Goal: Task Accomplishment & Management: Complete application form

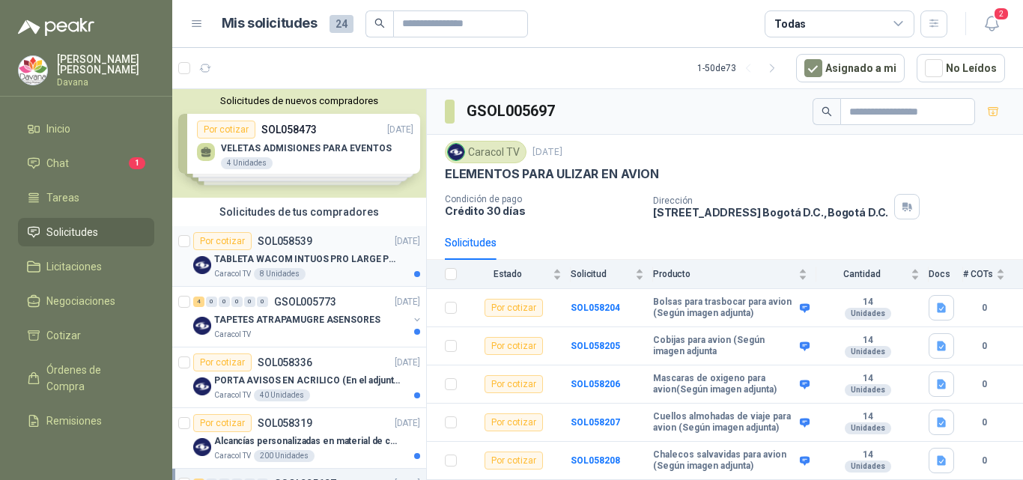
click at [323, 257] on p "TABLETA WACOM INTUOS PRO LARGE PTK870K0A" at bounding box center [307, 259] width 186 height 14
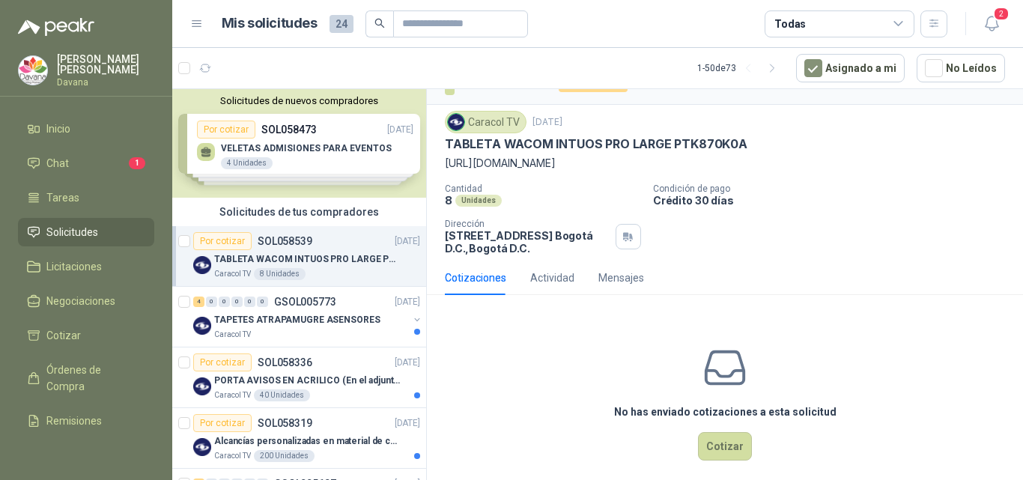
scroll to position [40, 0]
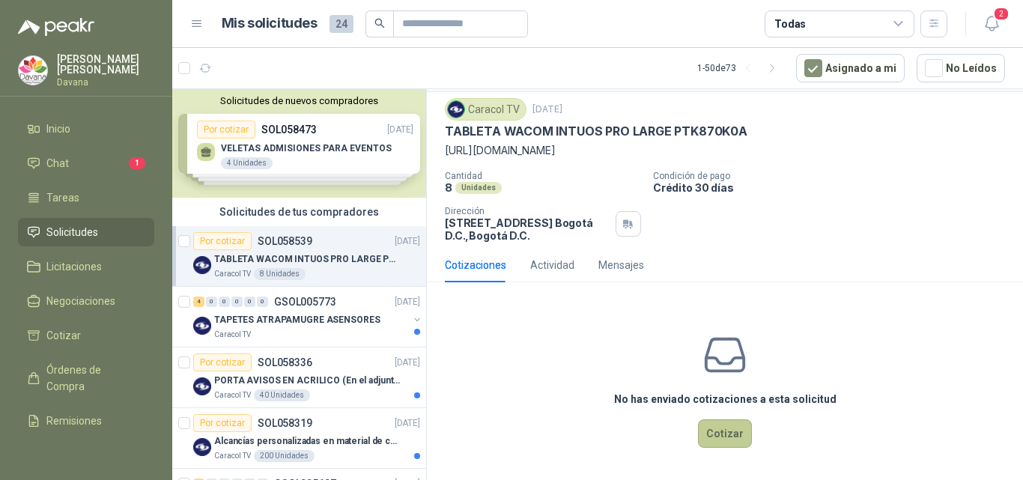
click at [716, 436] on button "Cotizar" at bounding box center [725, 433] width 54 height 28
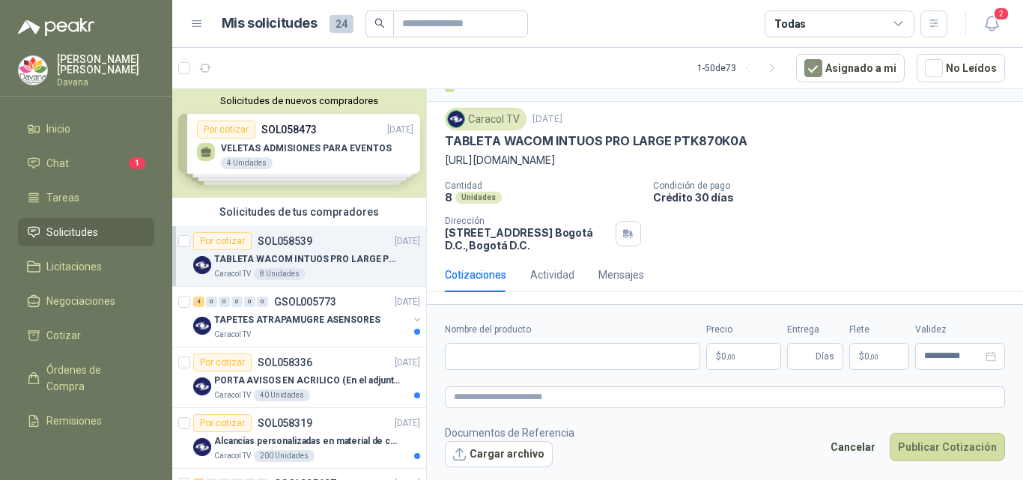
scroll to position [30, 0]
click at [283, 319] on p "TAPETES ATRAPAMUGRE ASENSORES" at bounding box center [297, 320] width 166 height 14
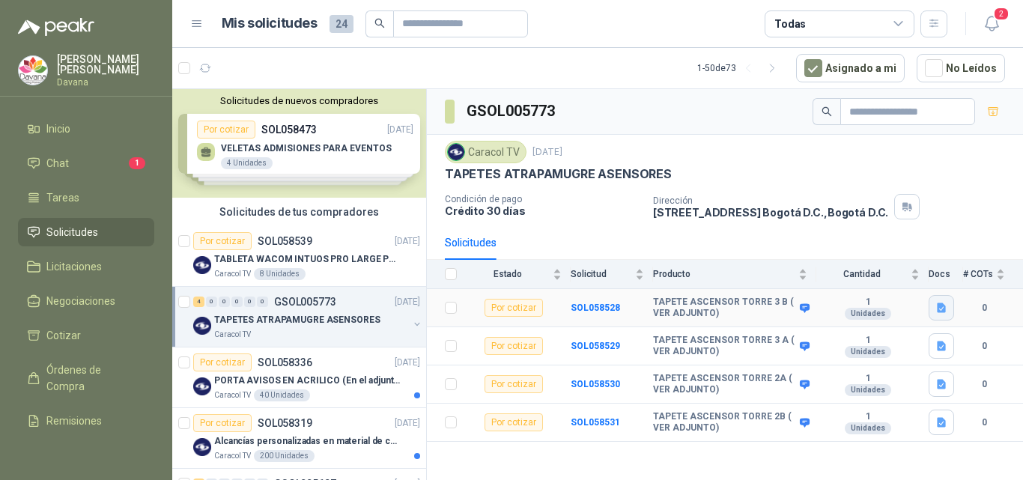
click at [939, 307] on icon "button" at bounding box center [940, 308] width 9 height 10
click at [895, 274] on button "TAPETES ASENSOERES.docx" at bounding box center [870, 275] width 147 height 16
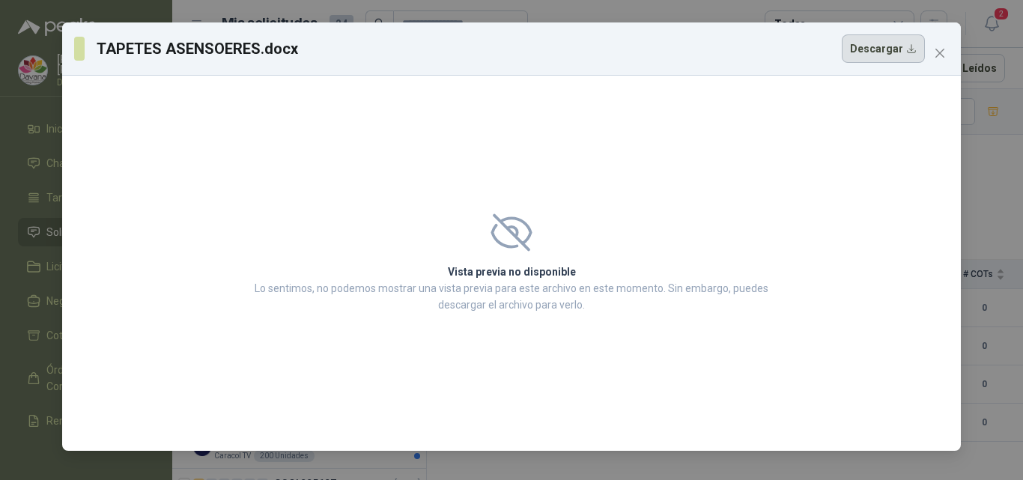
click at [882, 54] on button "Descargar" at bounding box center [882, 48] width 83 height 28
click at [941, 57] on icon "close" at bounding box center [939, 53] width 12 height 12
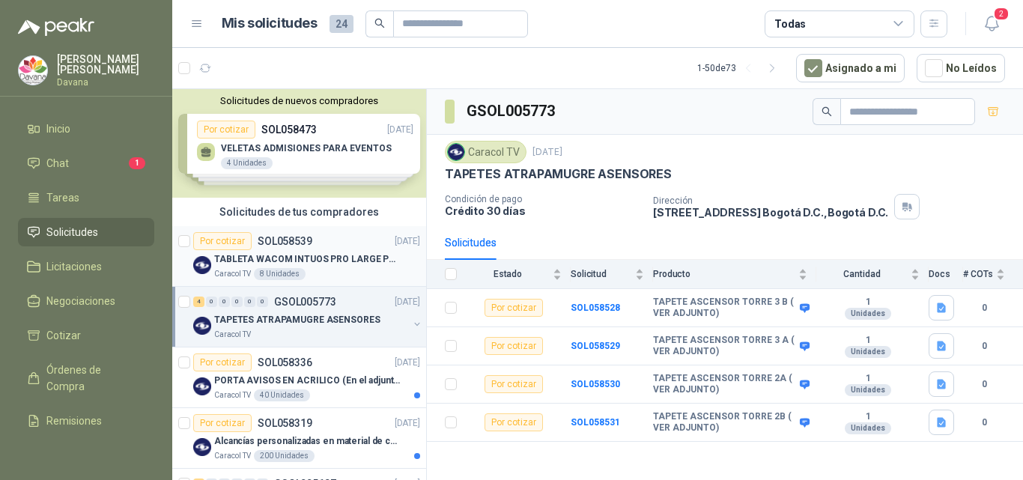
click at [275, 254] on p "TABLETA WACOM INTUOS PRO LARGE PTK870K0A" at bounding box center [307, 259] width 186 height 14
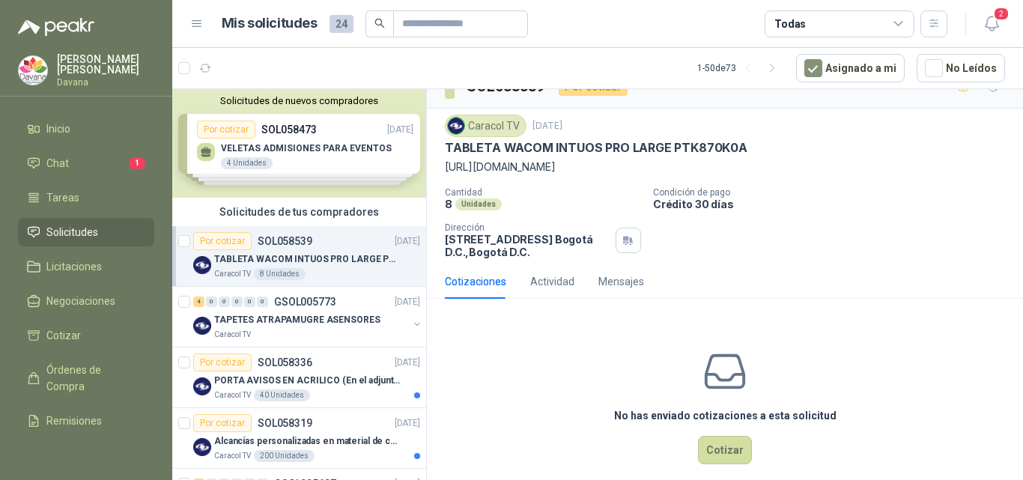
scroll to position [40, 0]
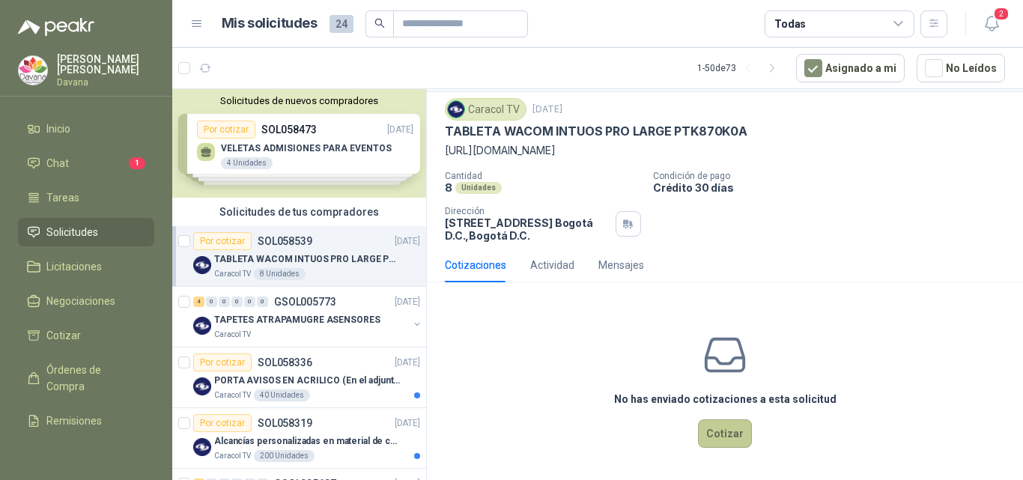
click at [724, 438] on button "Cotizar" at bounding box center [725, 433] width 54 height 28
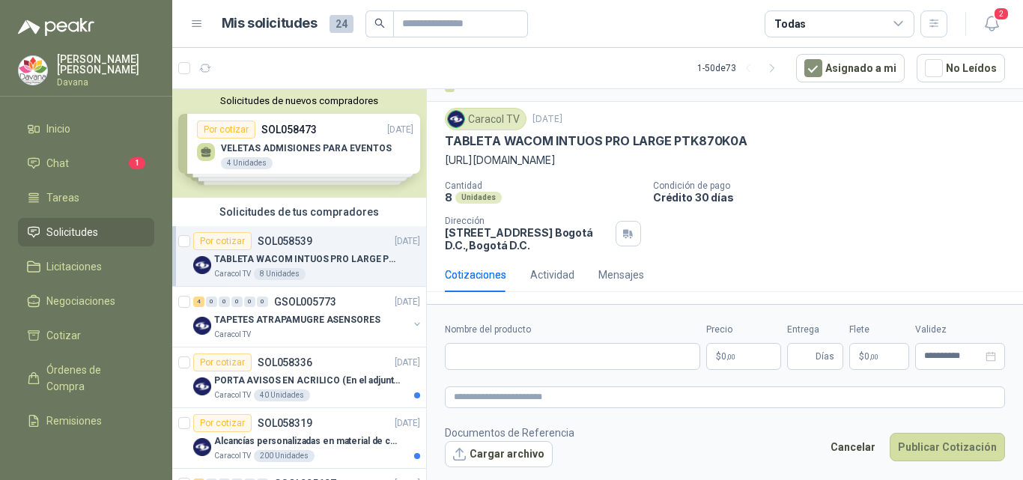
scroll to position [30, 0]
drag, startPoint x: 448, startPoint y: 144, endPoint x: 750, endPoint y: 144, distance: 302.4
click at [750, 144] on div "TABLETA WACOM INTUOS PRO LARGE PTK870K0A" at bounding box center [725, 141] width 560 height 16
copy p "TABLETA WACOM INTUOS PRO LARGE PTK870K0A"
click at [771, 162] on p "[URL][DOMAIN_NAME]" at bounding box center [725, 160] width 560 height 16
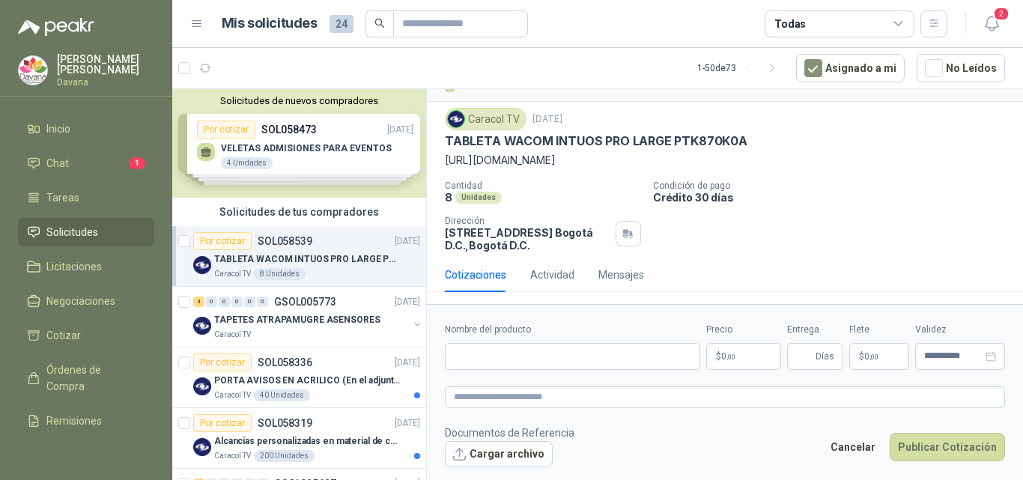
click at [811, 159] on p "[URL][DOMAIN_NAME]" at bounding box center [725, 160] width 560 height 16
click at [304, 320] on p "TAPETES ATRAPAMUGRE ASENSORES" at bounding box center [297, 320] width 166 height 14
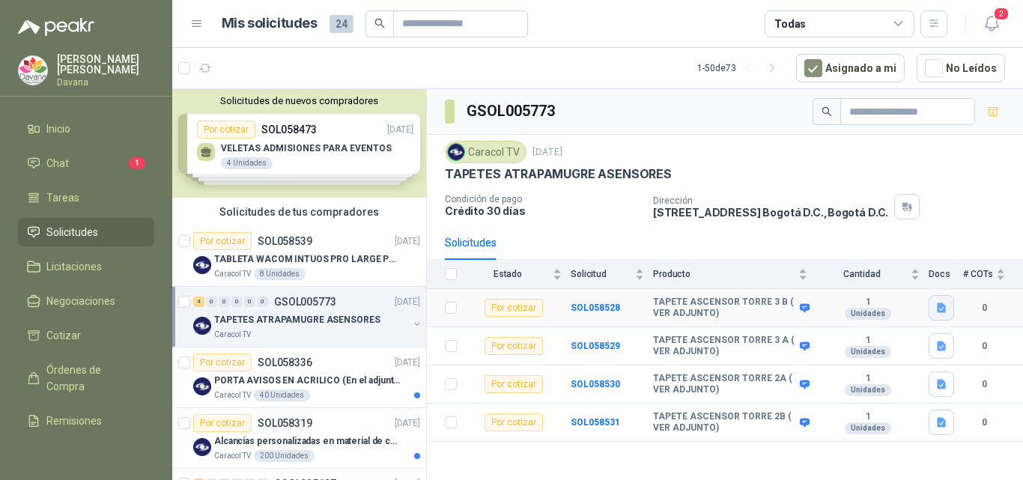
click at [940, 306] on icon "button" at bounding box center [940, 308] width 9 height 10
click at [886, 275] on button "TAPETES ASENSOERES.docx" at bounding box center [870, 275] width 147 height 16
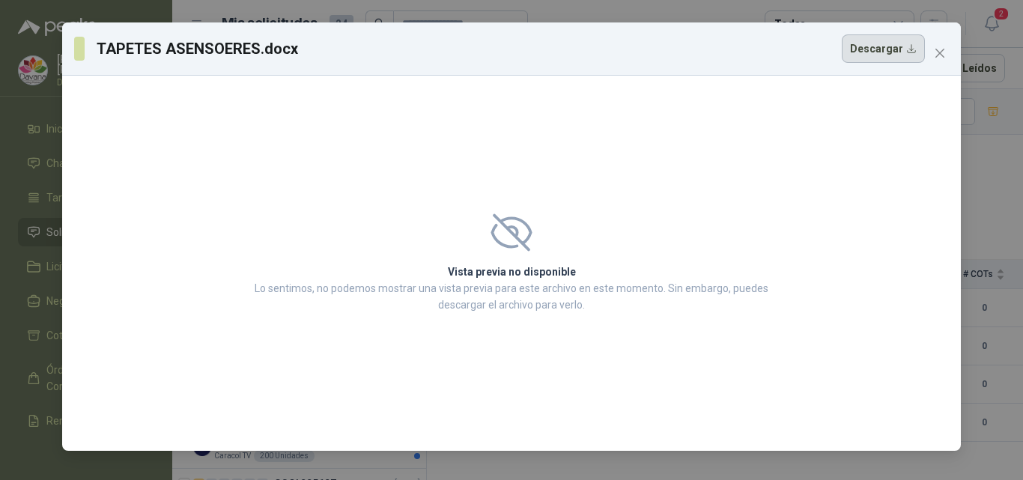
click at [877, 51] on button "Descargar" at bounding box center [882, 48] width 83 height 28
click at [1005, 185] on div "TAPETES ASENSOERES.docx Descargar Vista previa no disponible Lo sentimos, no po…" at bounding box center [511, 240] width 1023 height 480
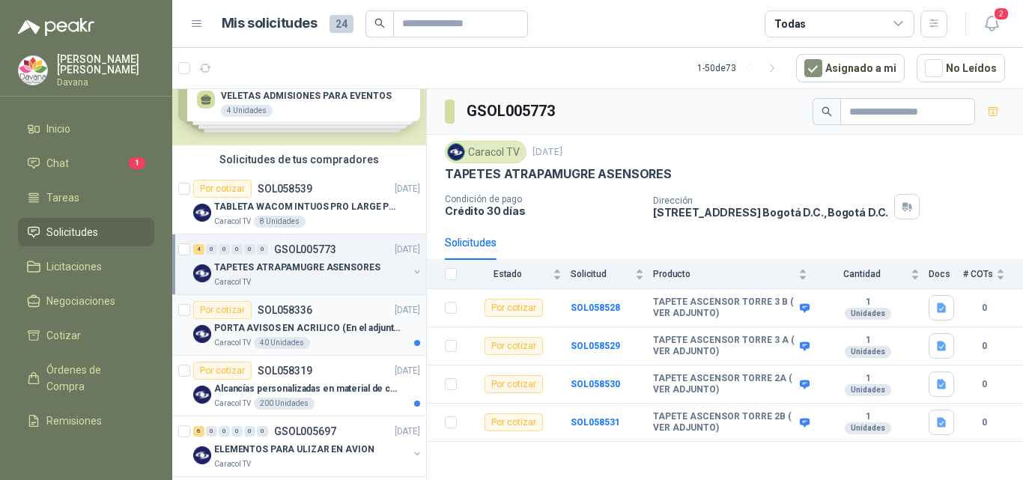
scroll to position [75, 0]
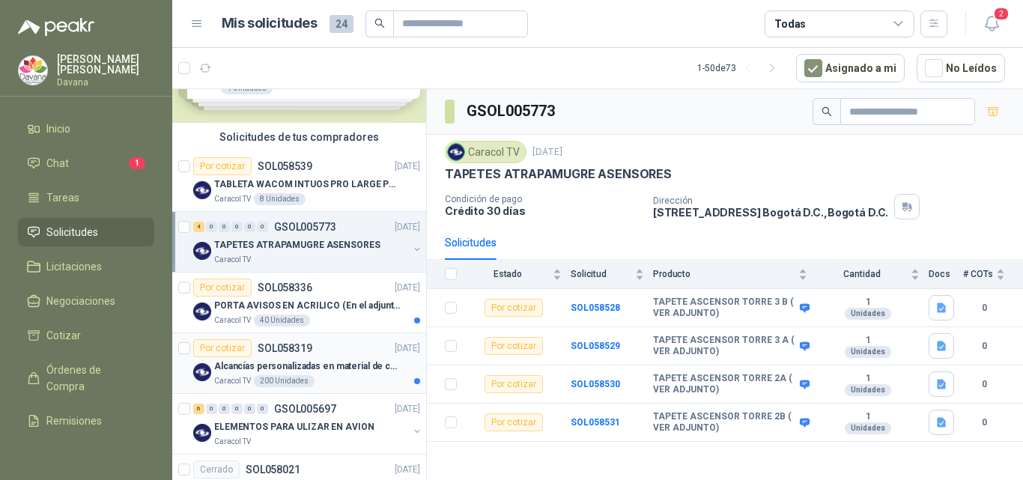
click at [337, 357] on div "Alcancías personalizadas en material de cerámica (VER ADJUNTO)" at bounding box center [317, 366] width 206 height 18
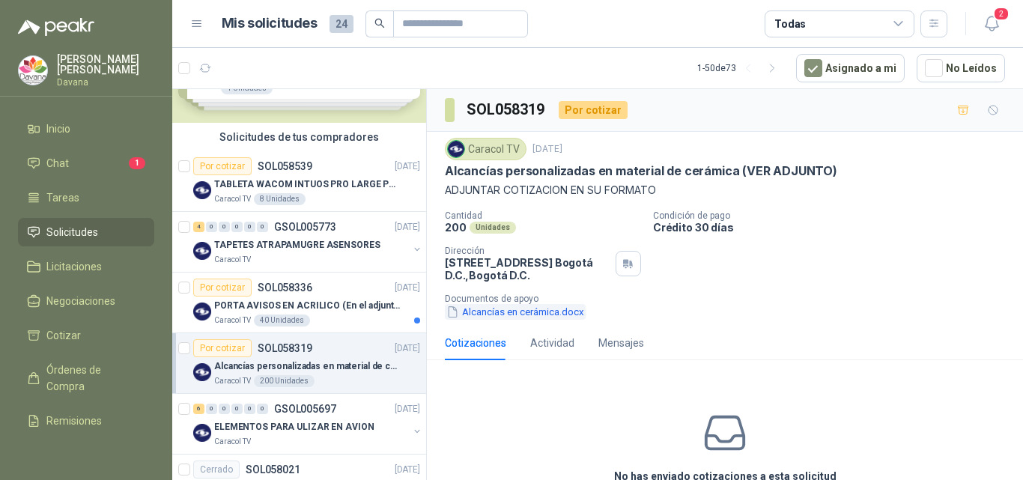
click at [551, 314] on button "Alcancías en cerámica.docx" at bounding box center [515, 312] width 141 height 16
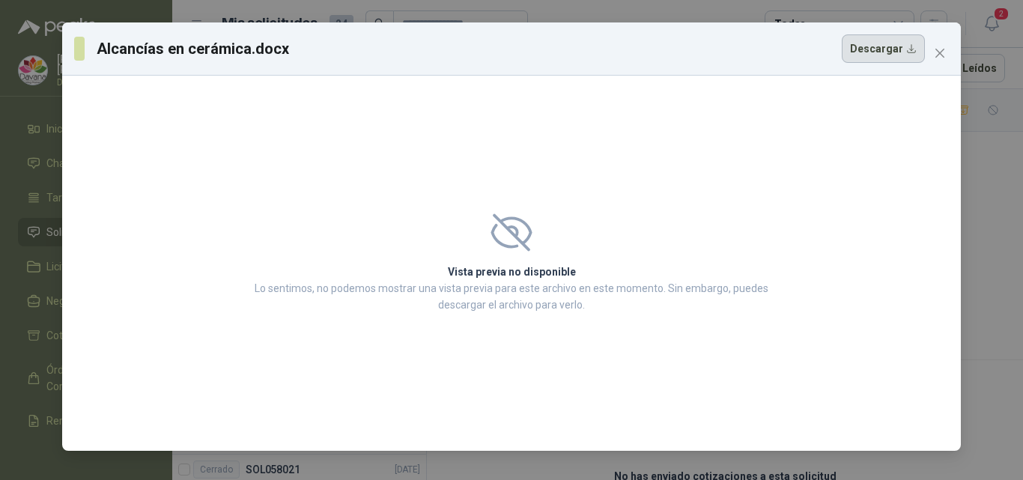
click at [879, 58] on button "Descargar" at bounding box center [882, 48] width 83 height 28
click at [933, 55] on icon "close" at bounding box center [939, 53] width 12 height 12
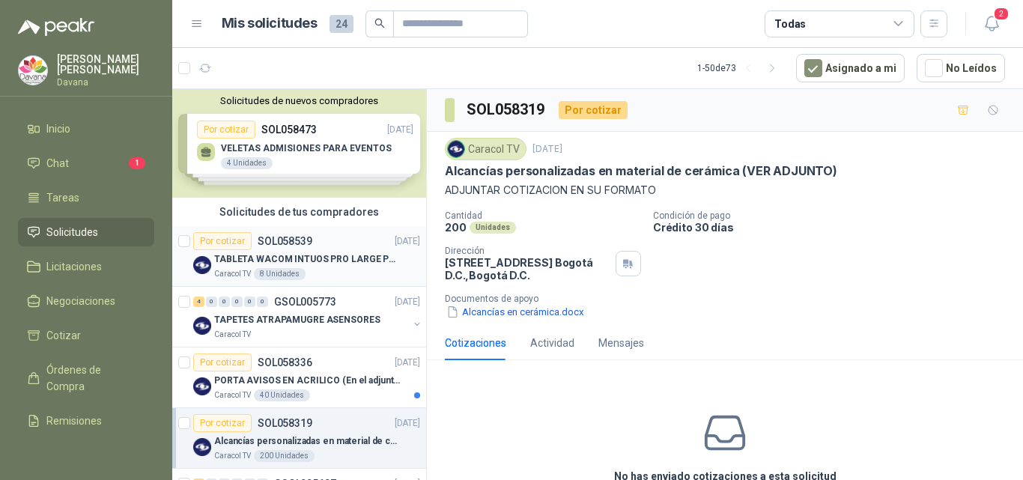
click at [359, 264] on p "TABLETA WACOM INTUOS PRO LARGE PTK870K0A" at bounding box center [307, 259] width 186 height 14
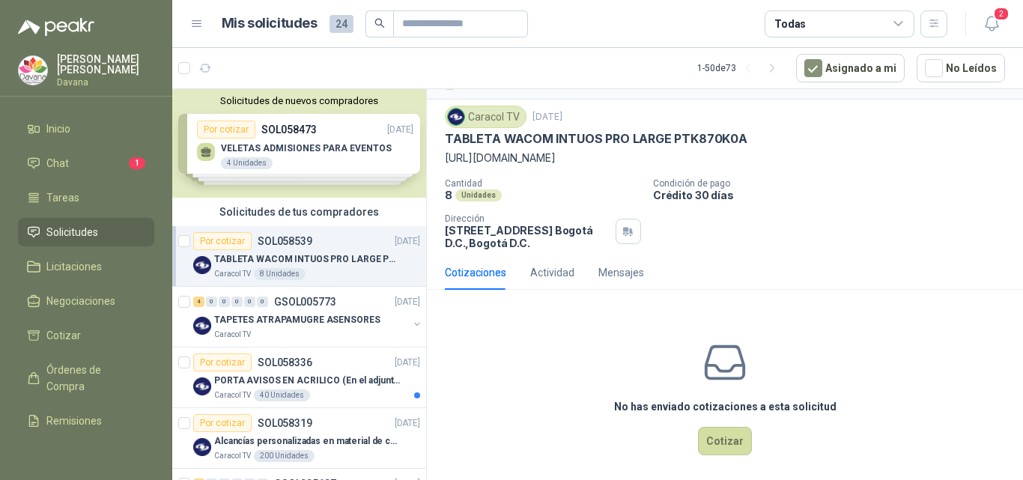
scroll to position [40, 0]
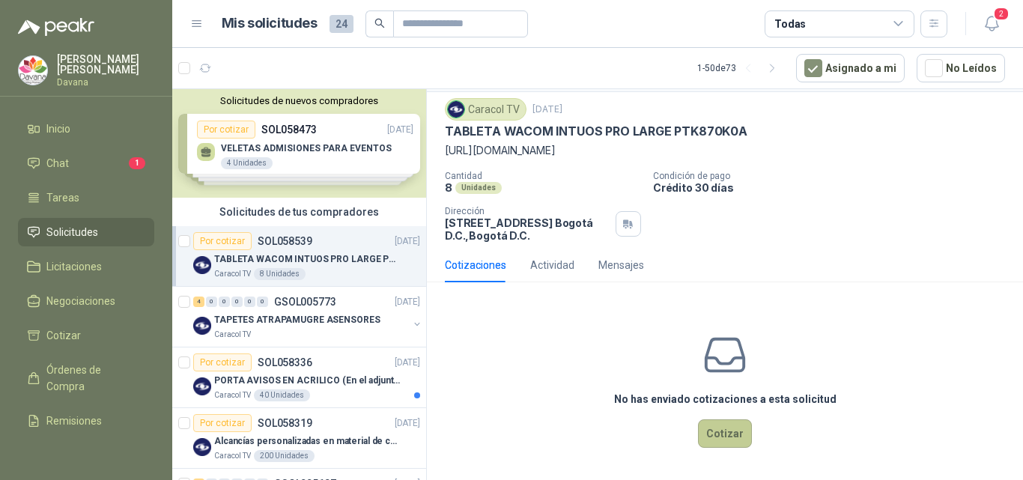
click at [722, 435] on button "Cotizar" at bounding box center [725, 433] width 54 height 28
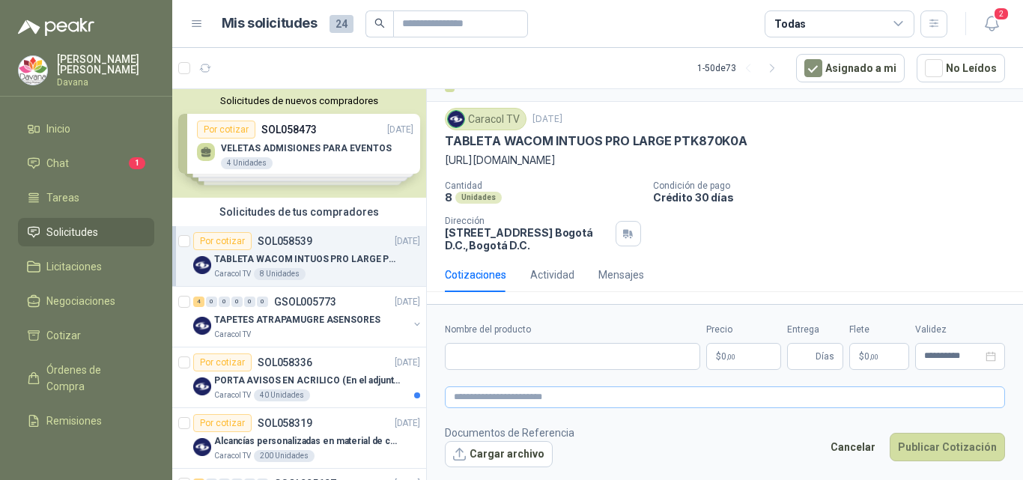
scroll to position [30, 0]
click at [591, 356] on input "Nombre del producto" at bounding box center [572, 356] width 255 height 27
click at [768, 240] on div "Cantidad 8 Unidades Condición de pago Crédito 30 días Dirección [STREET_ADDRESS…" at bounding box center [725, 215] width 560 height 71
drag, startPoint x: 445, startPoint y: 139, endPoint x: 757, endPoint y: 141, distance: 312.2
click at [757, 141] on div "TABLETA WACOM INTUOS PRO LARGE PTK870K0A" at bounding box center [725, 141] width 560 height 16
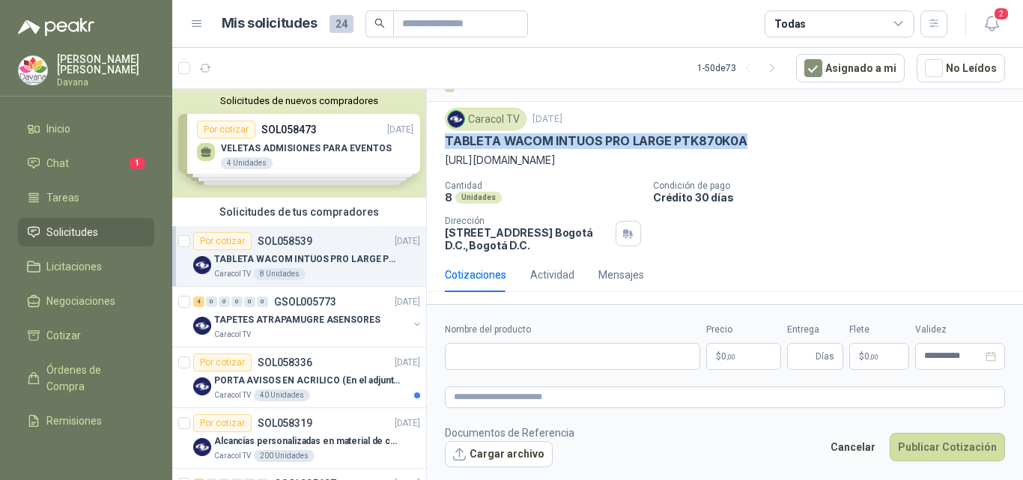
copy p "TABLETA WACOM INTUOS PRO LARGE PTK870K0A"
click at [565, 359] on input "Nombre del producto" at bounding box center [572, 356] width 255 height 27
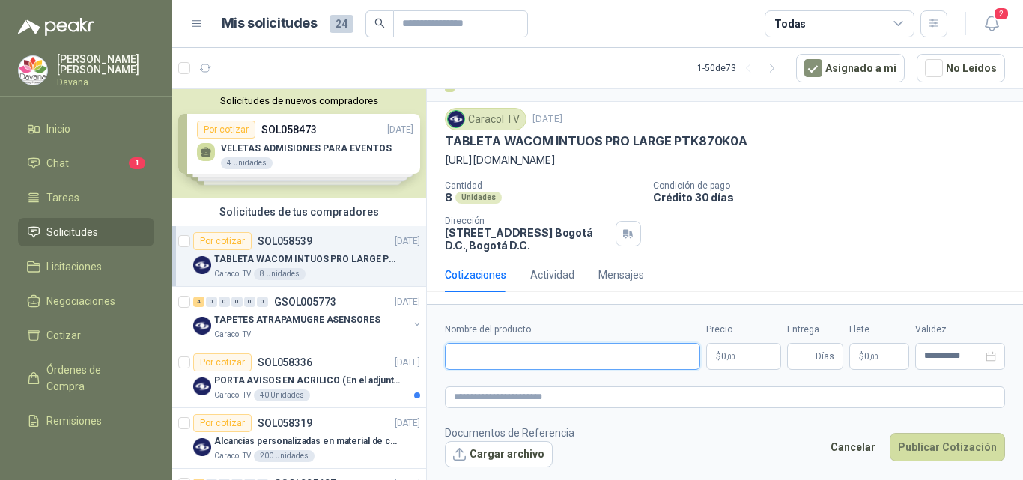
paste input "**********"
type input "**********"
drag, startPoint x: 523, startPoint y: 362, endPoint x: 429, endPoint y: 356, distance: 94.5
click at [429, 356] on form "**********" at bounding box center [725, 394] width 596 height 181
click at [763, 353] on p "$ 0 ,00" at bounding box center [743, 356] width 75 height 27
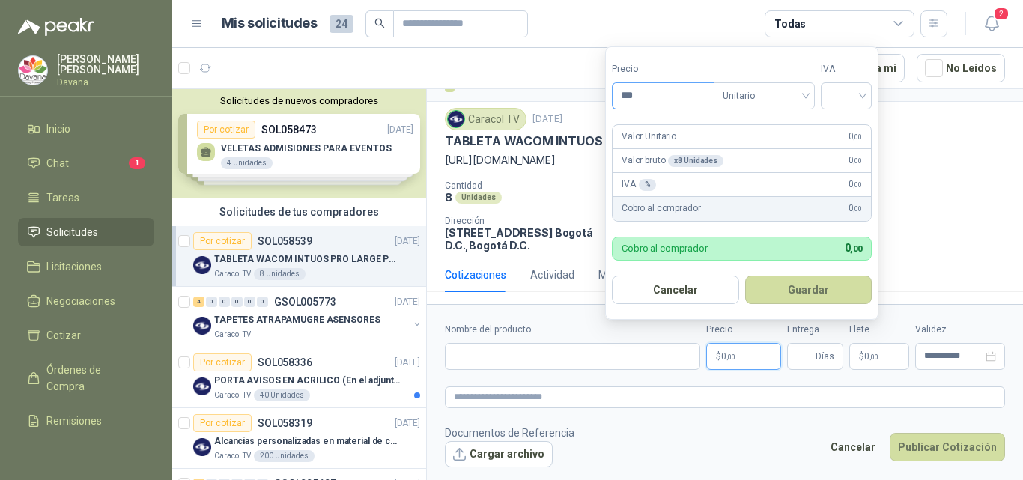
click at [658, 98] on input "***" at bounding box center [662, 95] width 101 height 25
type input "**********"
click at [860, 94] on input "search" at bounding box center [843, 94] width 33 height 22
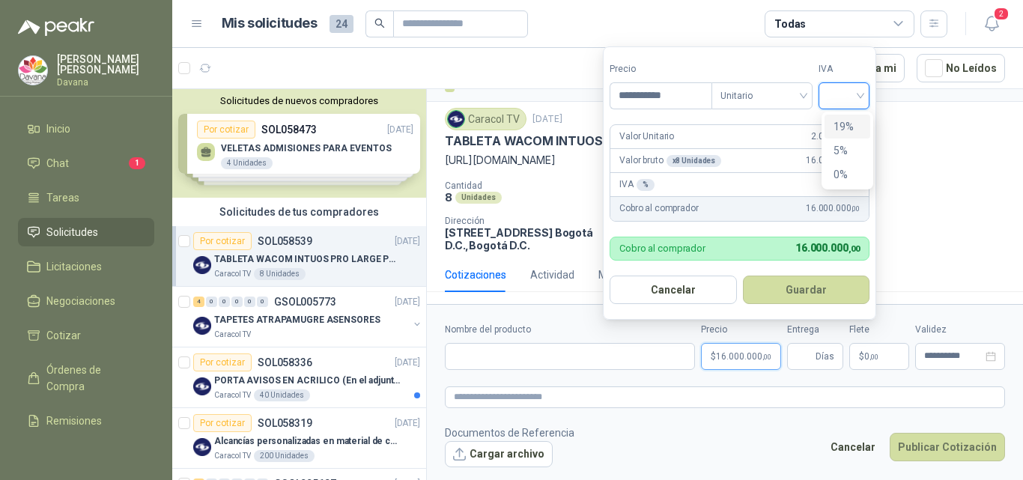
click at [850, 127] on div "19%" at bounding box center [847, 126] width 28 height 16
click at [811, 357] on input "Entrega" at bounding box center [804, 356] width 16 height 25
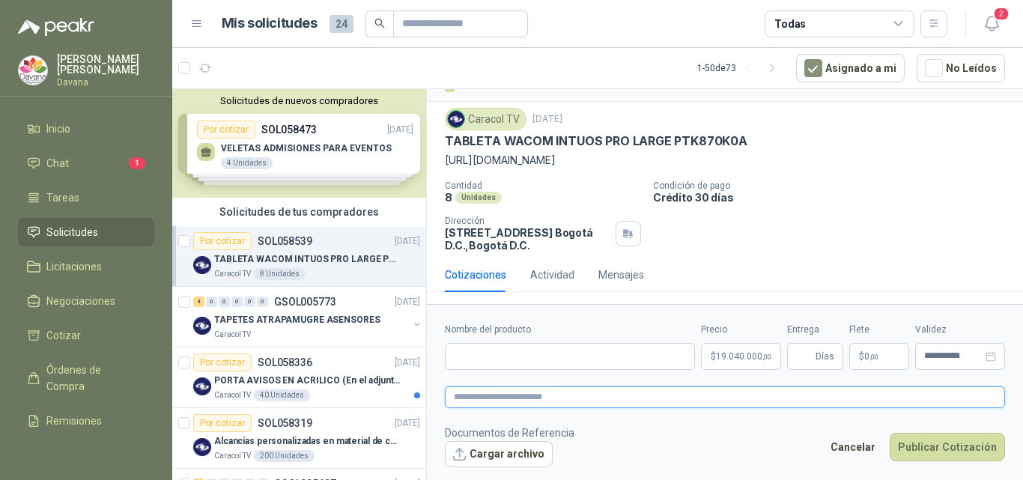
click at [650, 386] on textarea at bounding box center [725, 397] width 560 height 22
click at [526, 347] on input "Nombre del producto" at bounding box center [570, 356] width 250 height 27
paste input "**********"
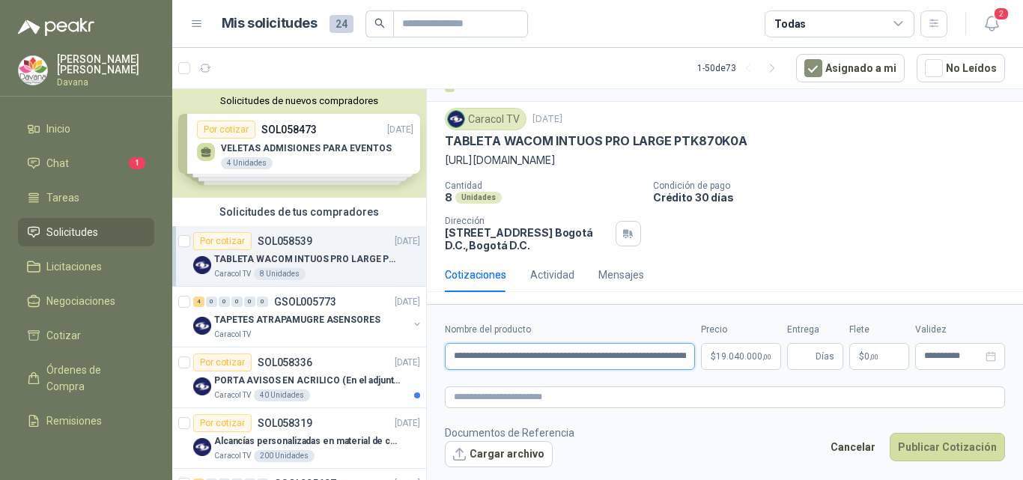
scroll to position [0, 45]
type input "**********"
click at [512, 394] on textarea at bounding box center [725, 397] width 560 height 22
paste textarea "**********"
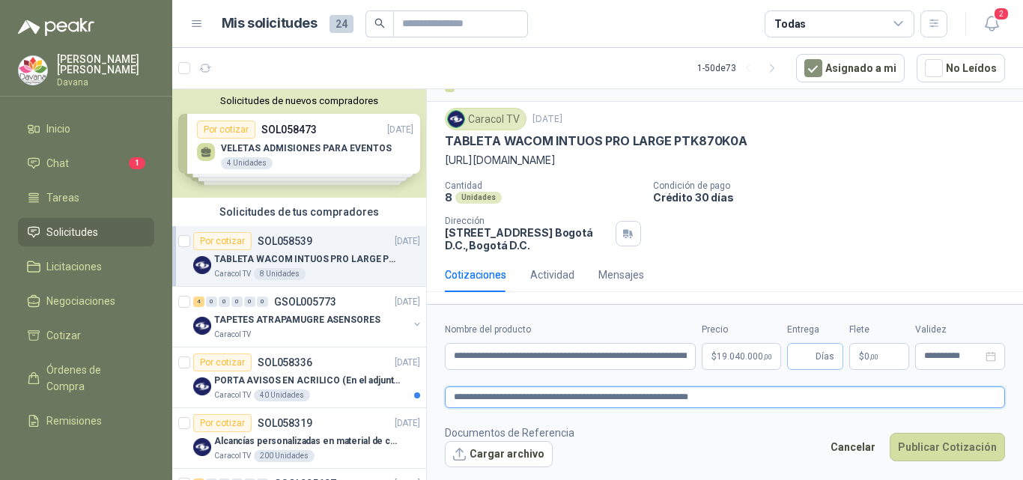
type textarea "**********"
drag, startPoint x: 807, startPoint y: 356, endPoint x: 806, endPoint y: 397, distance: 41.9
click at [807, 356] on input "Entrega" at bounding box center [804, 356] width 16 height 25
type input "**"
click at [729, 448] on footer "Documentos de Referencia Cargar archivo Cancelar Publicar Cotización" at bounding box center [725, 445] width 560 height 43
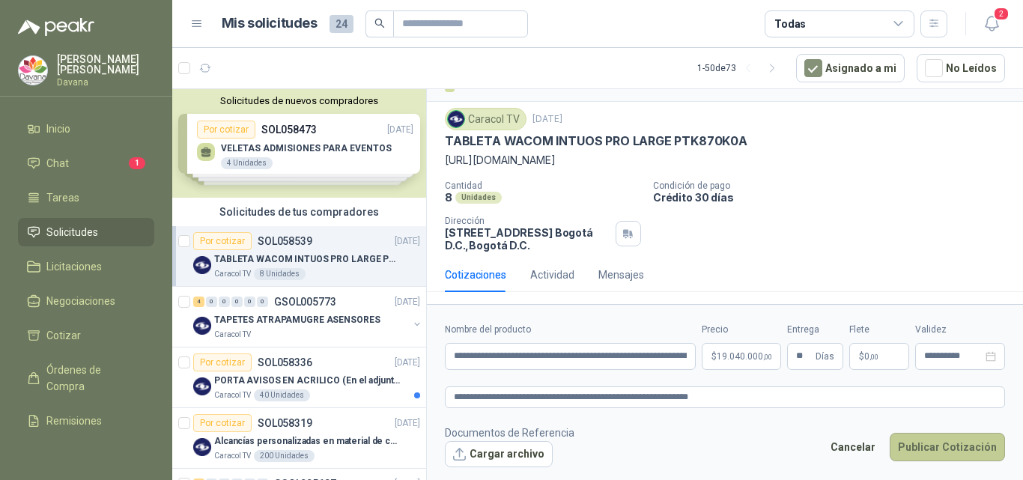
click at [926, 446] on button "Publicar Cotización" at bounding box center [946, 447] width 115 height 28
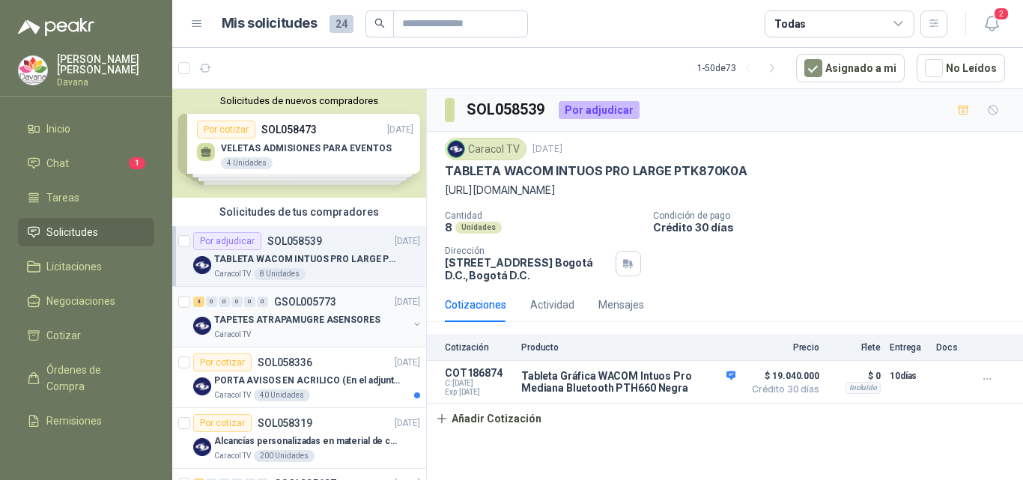
click at [296, 335] on div "Caracol TV" at bounding box center [311, 335] width 194 height 12
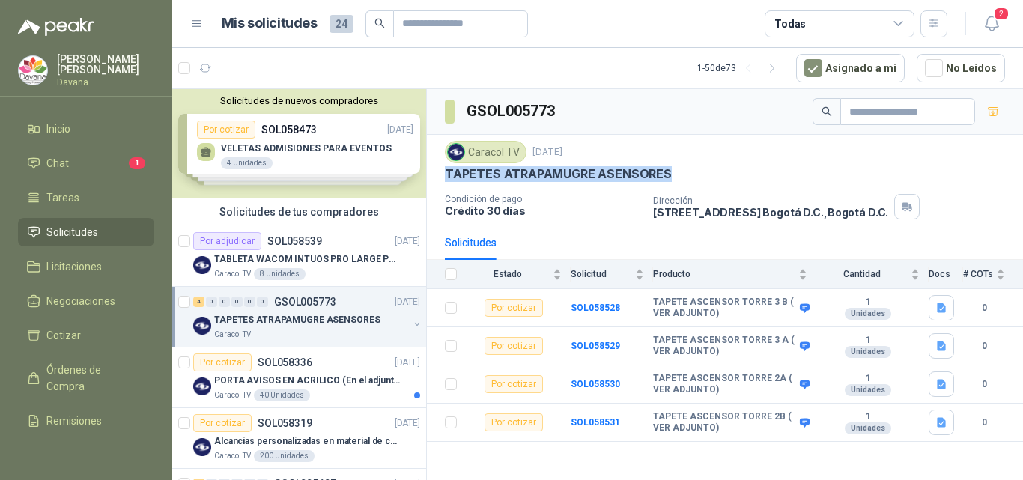
drag, startPoint x: 447, startPoint y: 171, endPoint x: 674, endPoint y: 182, distance: 227.8
click at [674, 182] on div "TAPETES ATRAPAMUGRE ASENSORES" at bounding box center [725, 174] width 560 height 16
click at [674, 183] on div "Caracol TV [DATE] TAPETES ATRAPAMUGRE ASENSORES Condición de pago Crédito 30 dí…" at bounding box center [725, 180] width 560 height 79
copy p "TAPETES ATRAPAMUGRE ASENSORES"
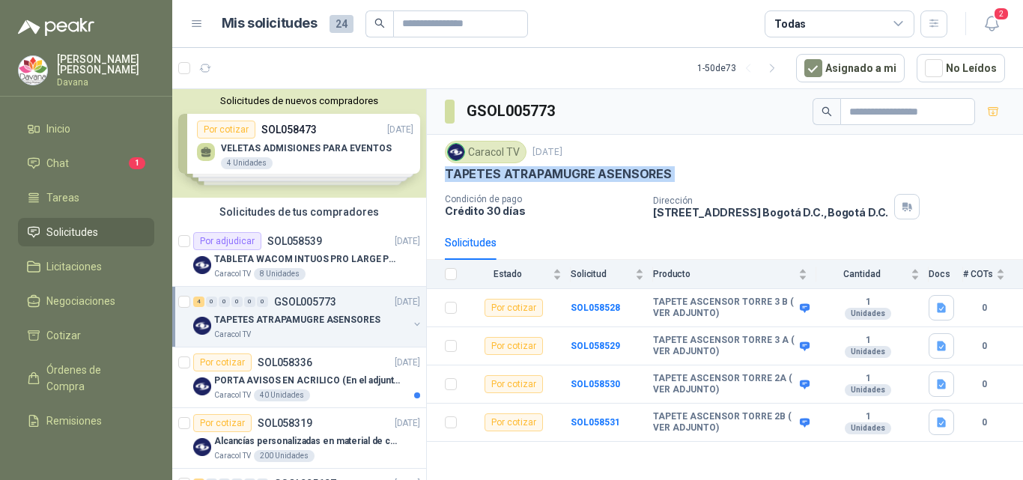
click at [675, 183] on div "Caracol TV [DATE] TAPETES ATRAPAMUGRE ASENSORES Condición de pago Crédito 30 dí…" at bounding box center [725, 180] width 560 height 79
click at [939, 305] on icon "button" at bounding box center [940, 308] width 9 height 10
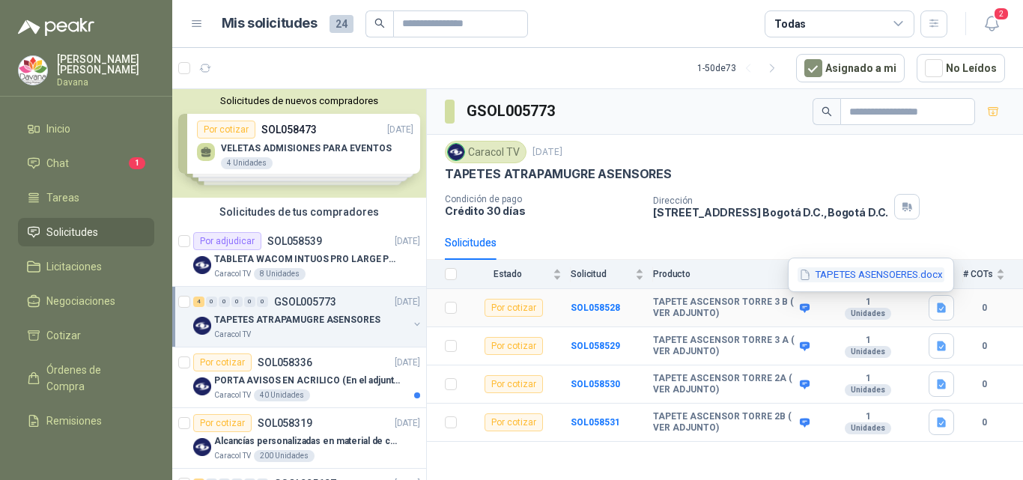
click at [867, 272] on button "TAPETES ASENSOERES.docx" at bounding box center [870, 275] width 147 height 16
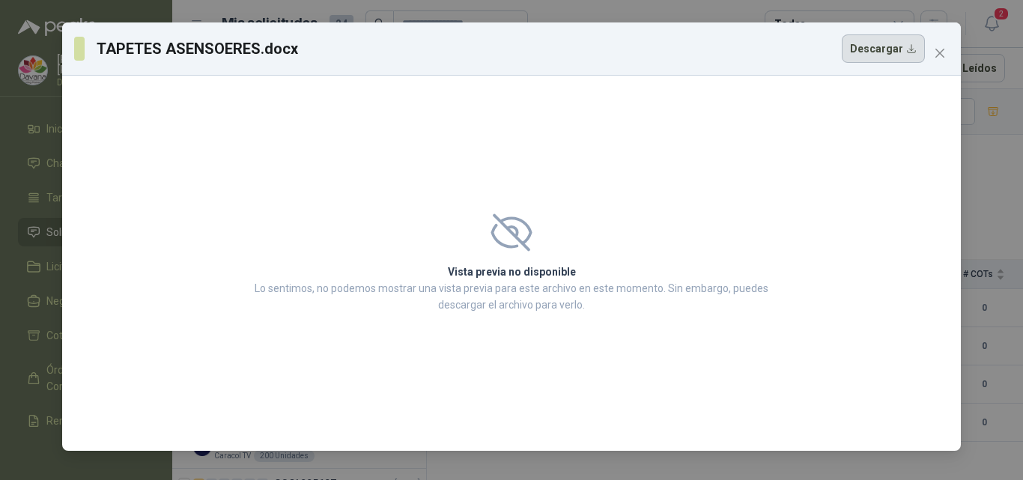
click at [870, 58] on button "Descargar" at bounding box center [882, 48] width 83 height 28
click at [936, 50] on icon "close" at bounding box center [939, 53] width 9 height 9
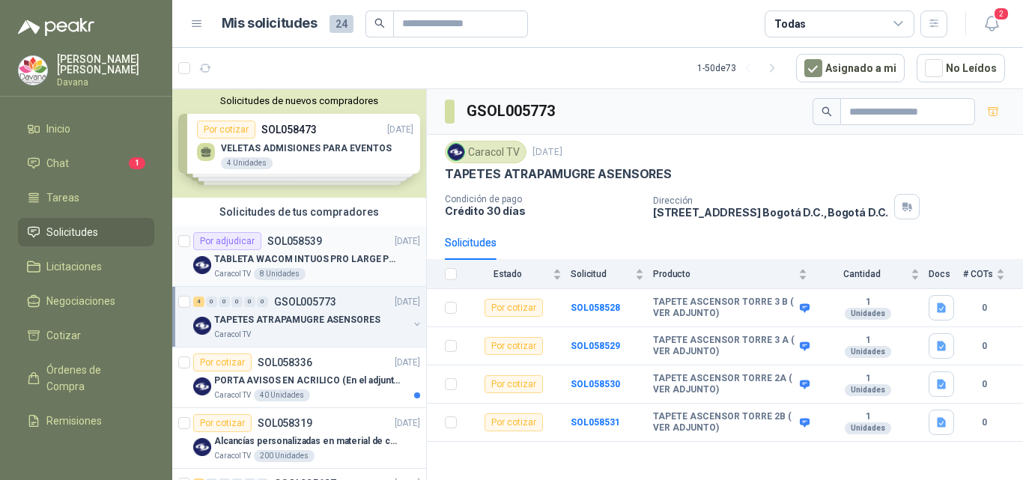
click at [338, 260] on p "TABLETA WACOM INTUOS PRO LARGE PTK870K0A" at bounding box center [307, 259] width 186 height 14
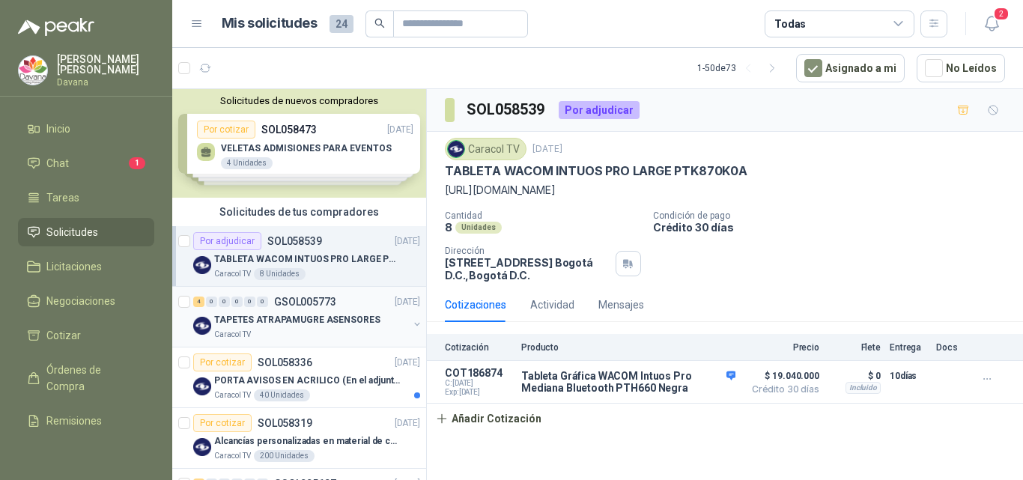
click at [295, 318] on p "TAPETES ATRAPAMUGRE ASENSORES" at bounding box center [297, 320] width 166 height 14
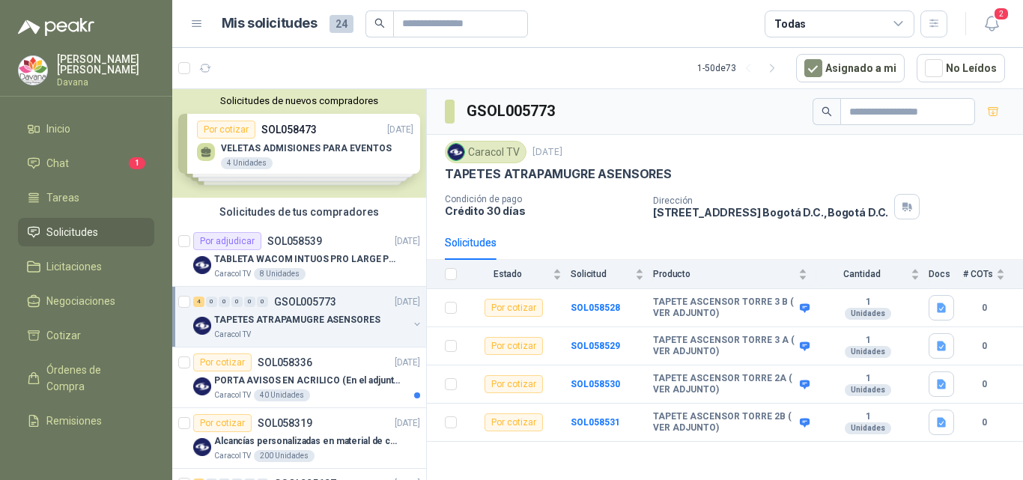
click at [299, 319] on p "TAPETES ATRAPAMUGRE ASENSORES" at bounding box center [297, 320] width 166 height 14
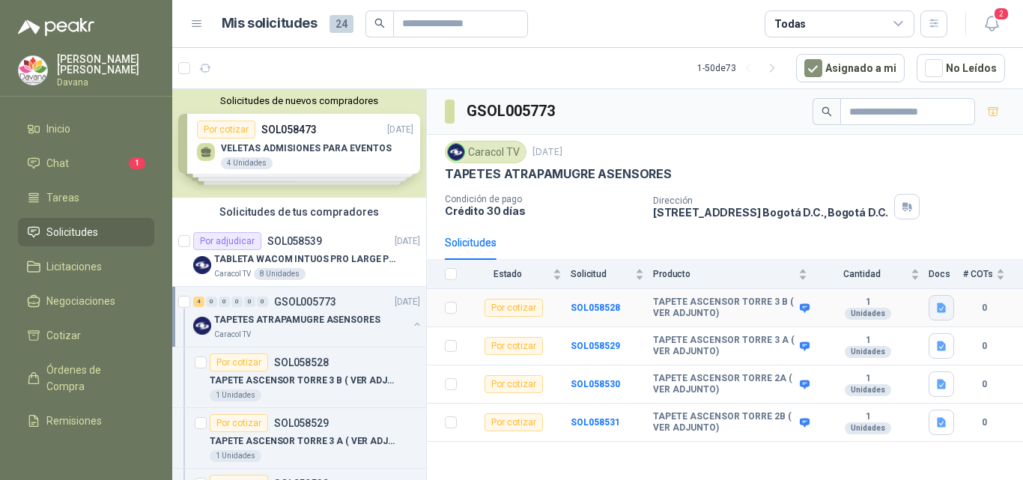
click at [946, 309] on icon "button" at bounding box center [941, 308] width 13 height 13
click at [892, 271] on button "TAPETES ASENSOERES.docx" at bounding box center [870, 275] width 147 height 16
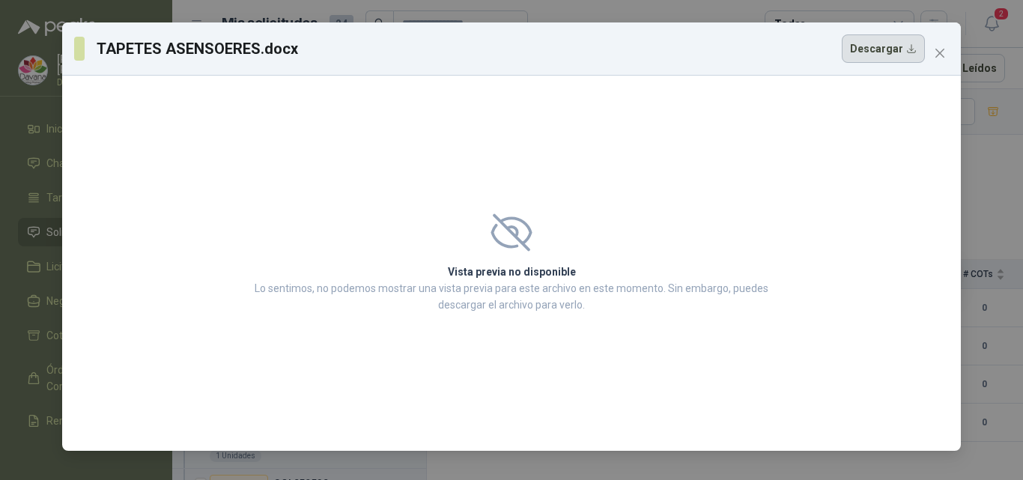
click at [889, 52] on button "Descargar" at bounding box center [882, 48] width 83 height 28
click at [936, 51] on icon "close" at bounding box center [939, 53] width 12 height 12
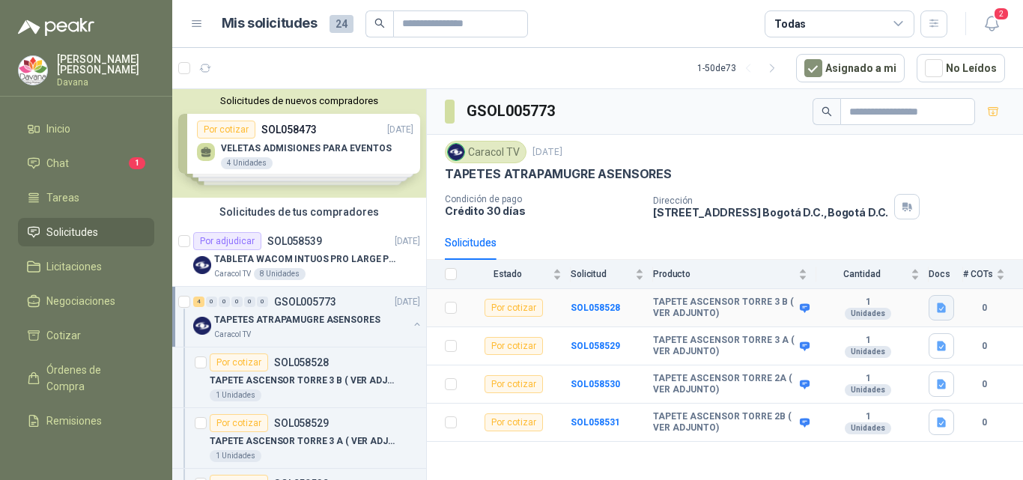
click at [935, 305] on icon "button" at bounding box center [941, 308] width 13 height 13
click at [891, 280] on button "TAPETES ASENSOERES.docx" at bounding box center [870, 275] width 147 height 16
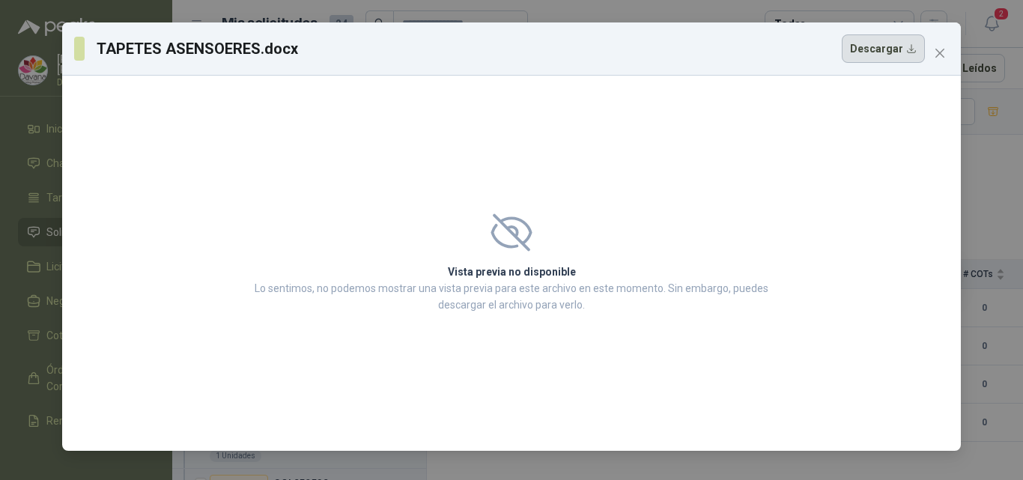
click at [898, 54] on button "Descargar" at bounding box center [882, 48] width 83 height 28
click at [932, 55] on span "Close" at bounding box center [939, 53] width 24 height 12
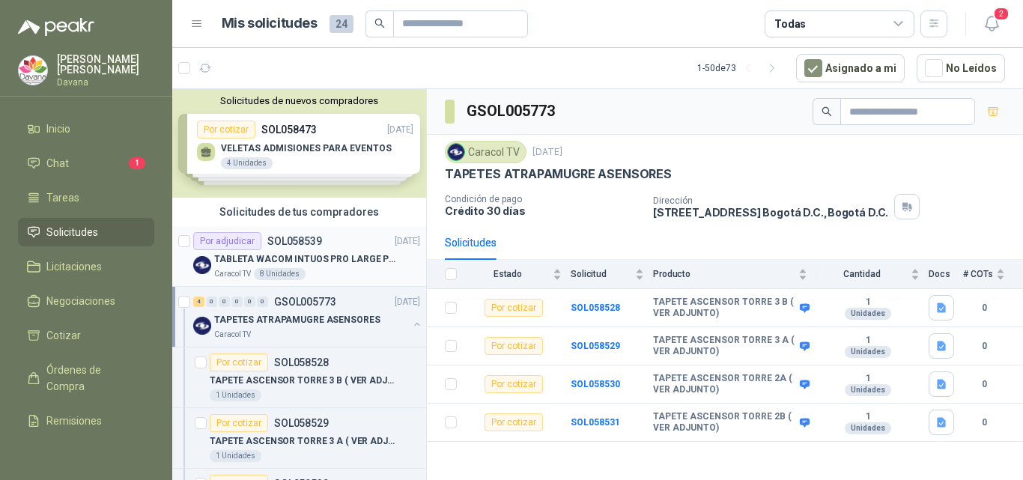
click at [332, 257] on p "TABLETA WACOM INTUOS PRO LARGE PTK870K0A" at bounding box center [307, 259] width 186 height 14
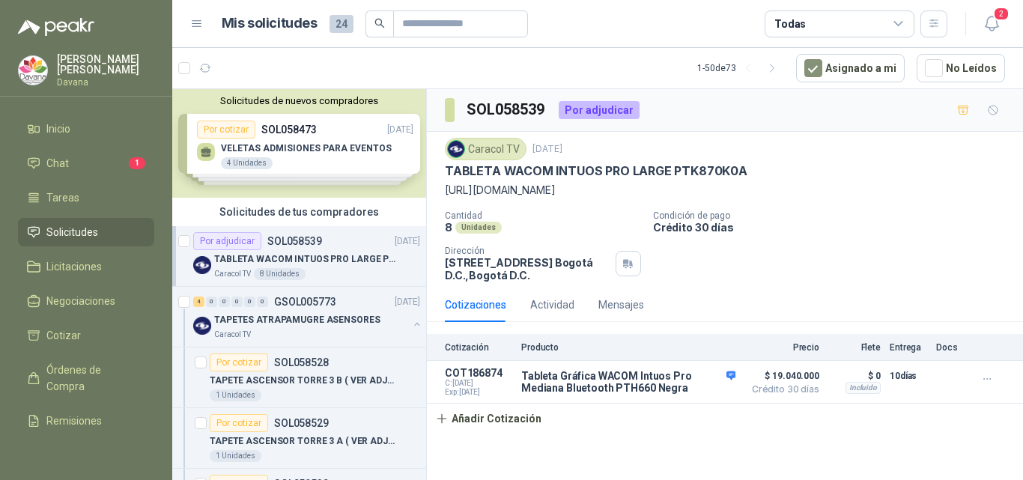
click at [302, 158] on div "Solicitudes de nuevos compradores Por cotizar SOL058473 [DATE] VELETAS ADMISION…" at bounding box center [299, 143] width 254 height 109
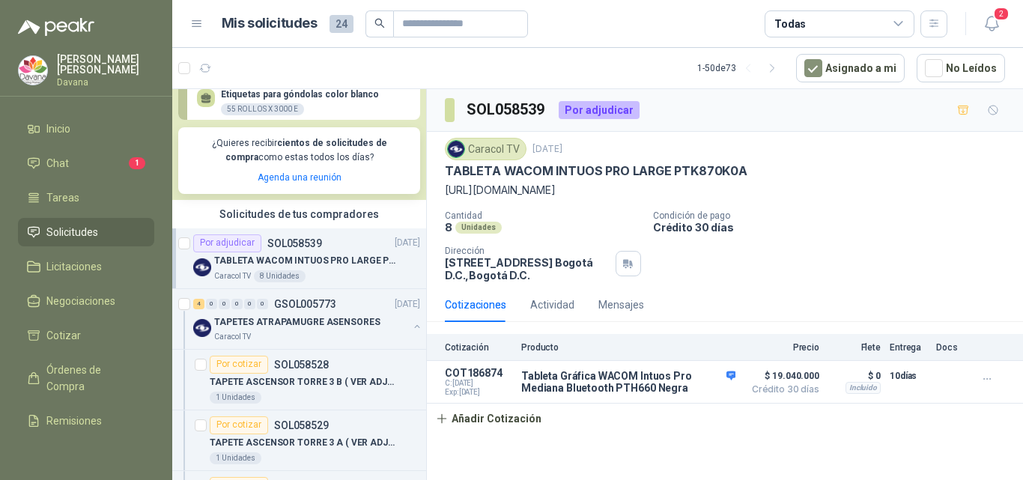
scroll to position [299, 0]
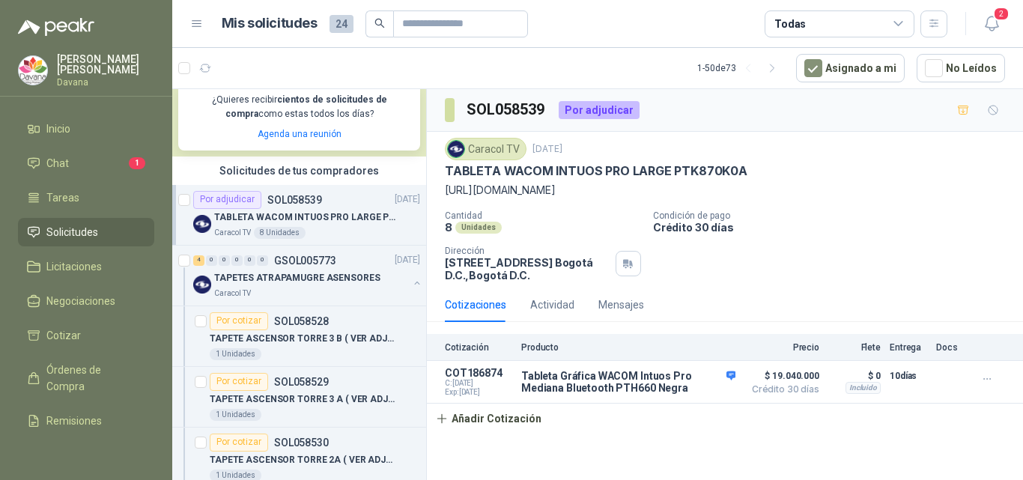
click at [344, 234] on div "Caracol TV 8 Unidades" at bounding box center [317, 233] width 206 height 12
click at [343, 301] on div "4 0 0 0 0 0 GSOL005773 [DATE] TAPETES ATRAPAMUGRE ASENSORES Caracol TV" at bounding box center [299, 276] width 254 height 61
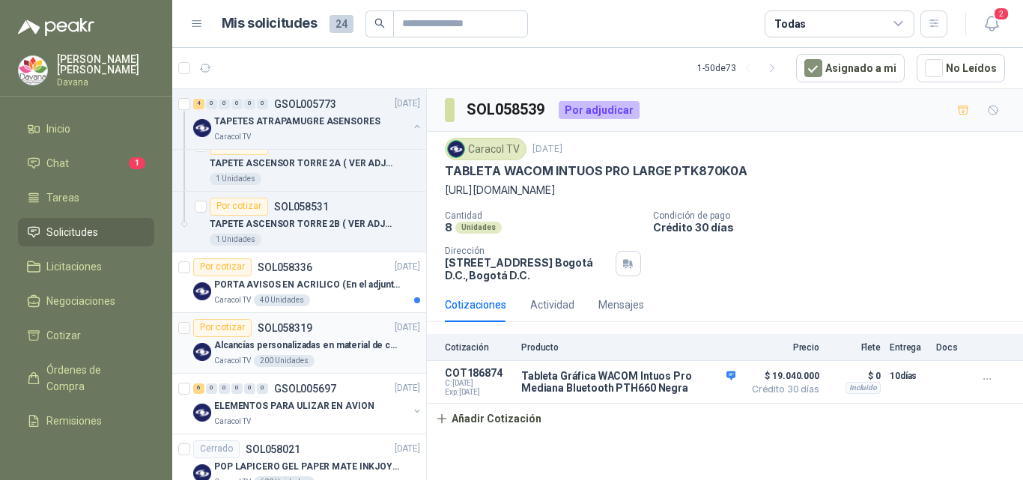
scroll to position [599, 0]
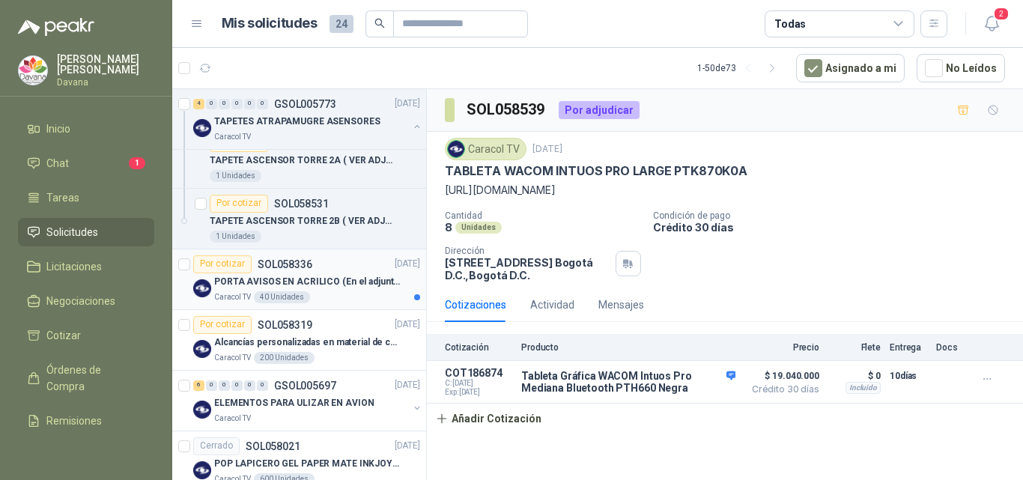
click at [355, 296] on div "Caracol TV 40 Unidades" at bounding box center [317, 297] width 206 height 12
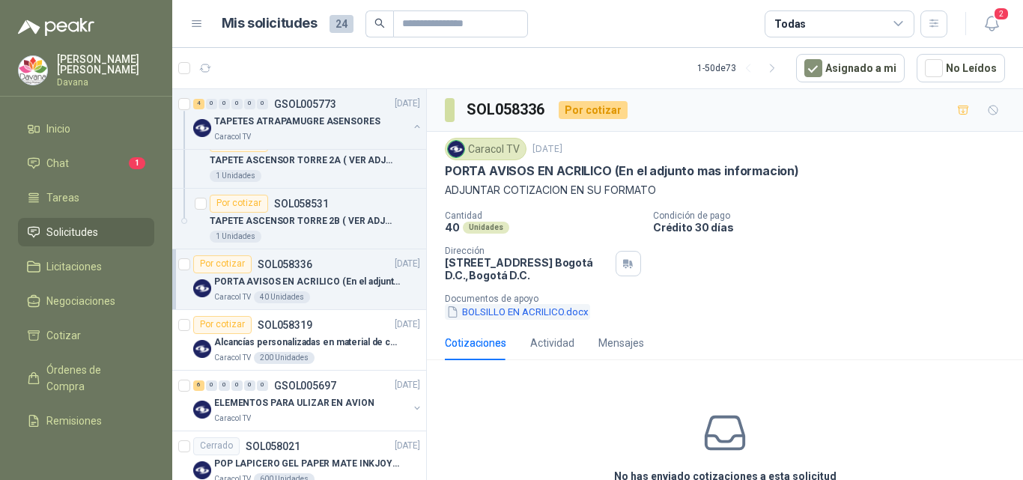
click at [514, 316] on button "BOLSILLO EN ACRILICO.docx" at bounding box center [517, 312] width 145 height 16
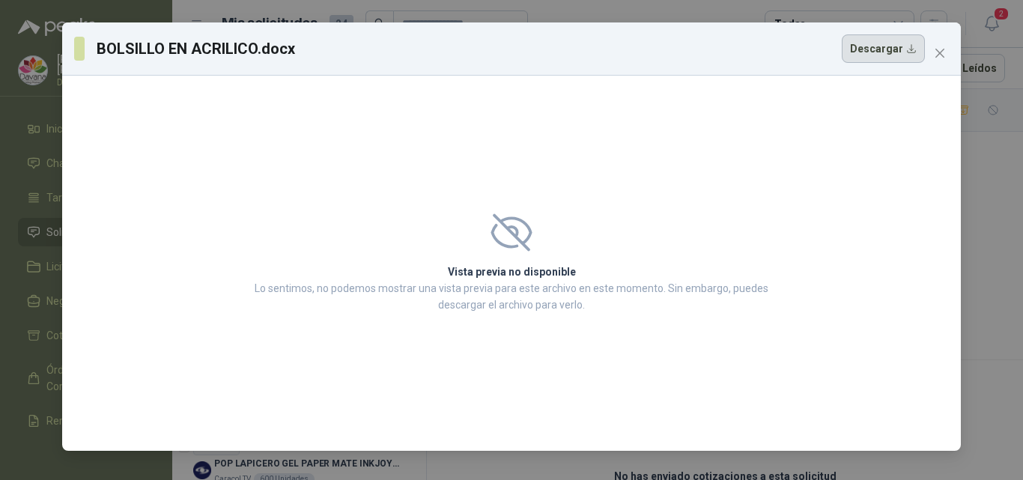
click at [875, 55] on button "Descargar" at bounding box center [882, 48] width 83 height 28
click at [935, 52] on icon "close" at bounding box center [939, 53] width 12 height 12
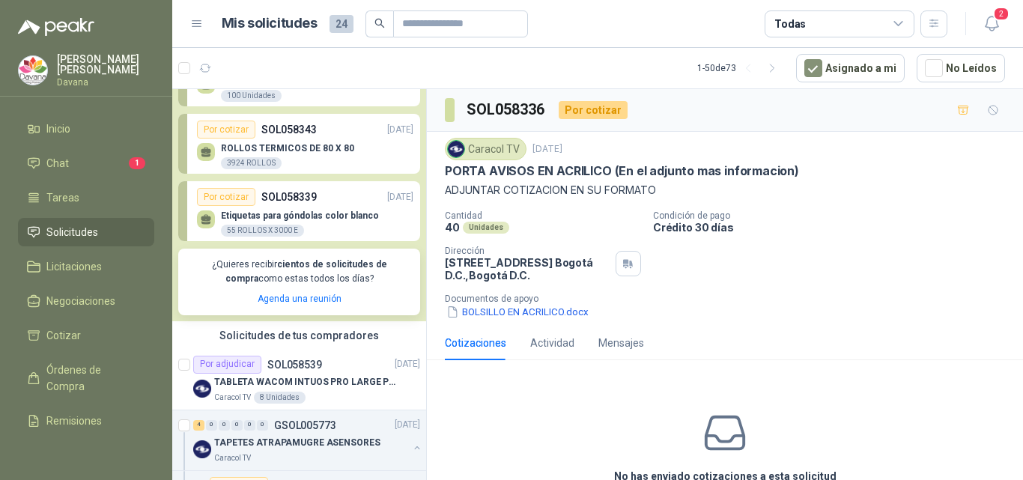
scroll to position [75, 0]
